Goal: Transaction & Acquisition: Purchase product/service

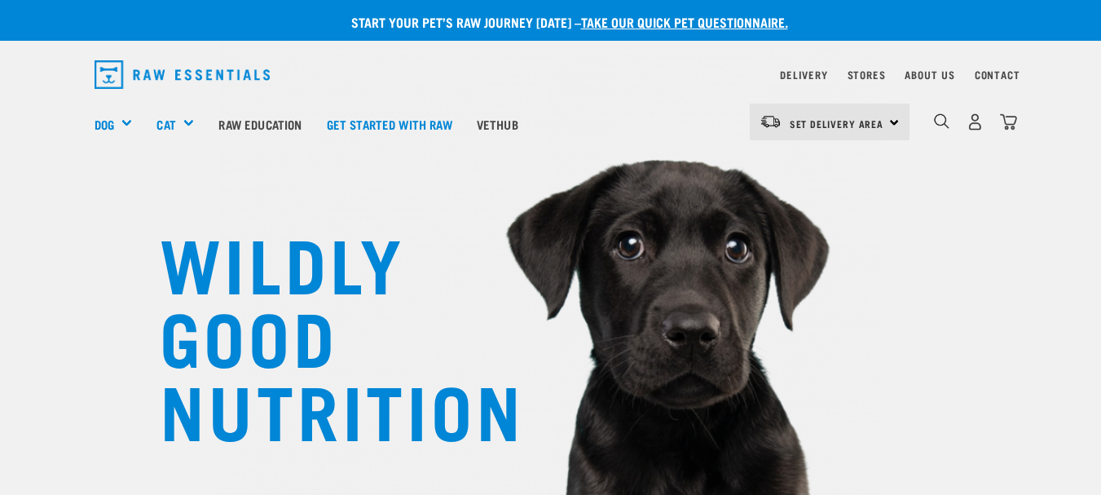
click at [892, 121] on div "Set Delivery Area [GEOGRAPHIC_DATA]" at bounding box center [830, 122] width 160 height 37
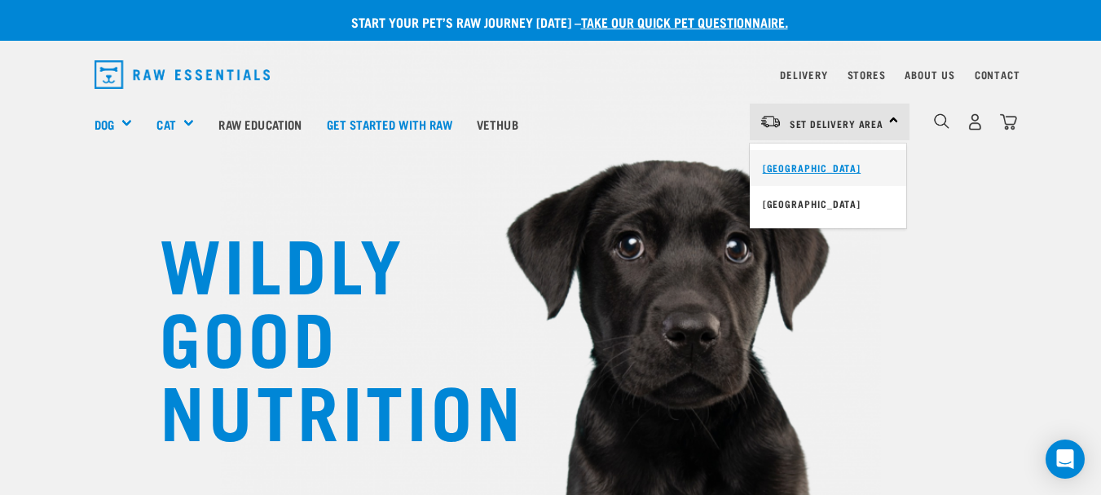
click at [830, 169] on link "[GEOGRAPHIC_DATA]" at bounding box center [828, 168] width 156 height 36
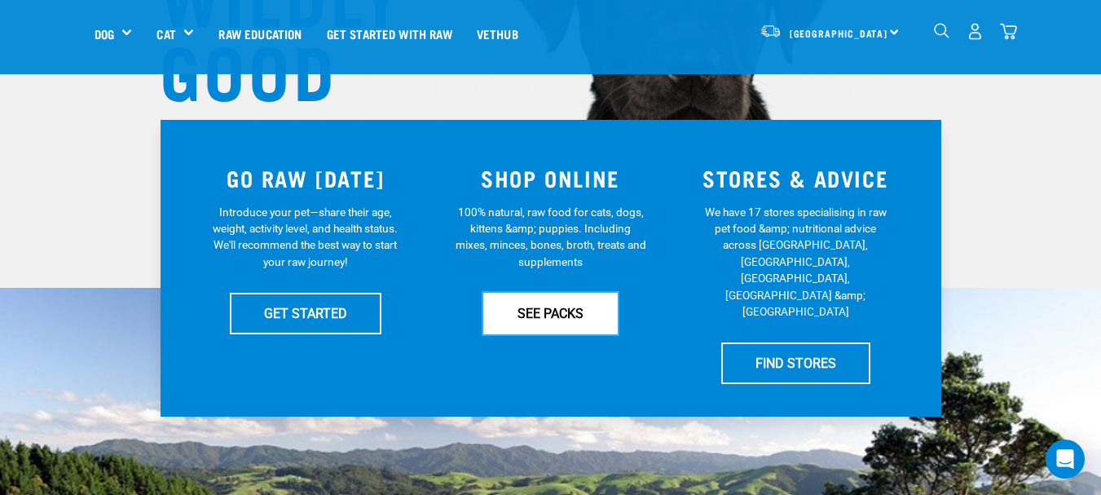
click at [556, 318] on link "SEE PACKS" at bounding box center [550, 313] width 134 height 41
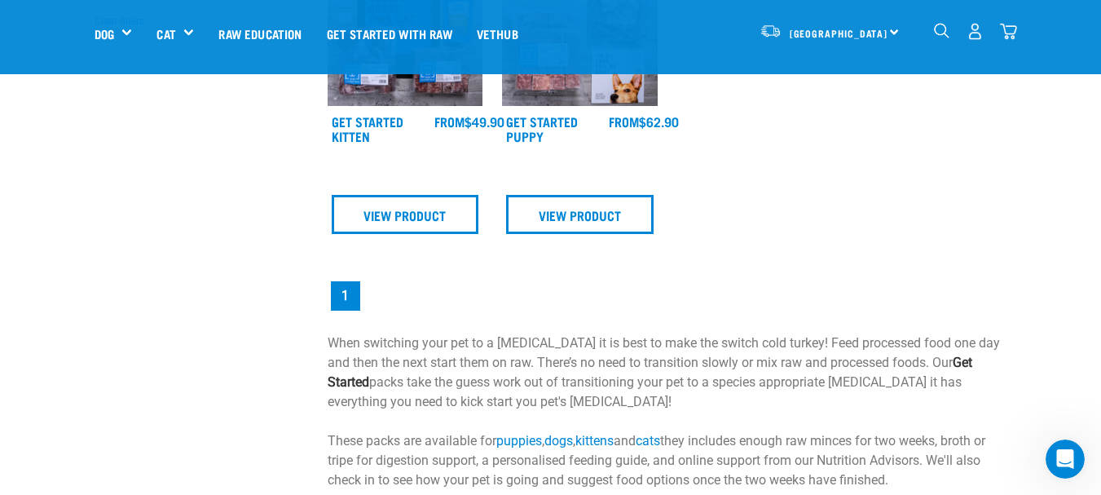
scroll to position [482, 0]
